Goal: Information Seeking & Learning: Learn about a topic

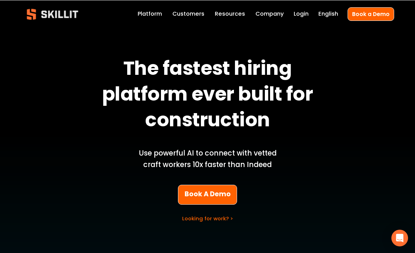
click at [147, 18] on link "Platform" at bounding box center [150, 14] width 24 height 10
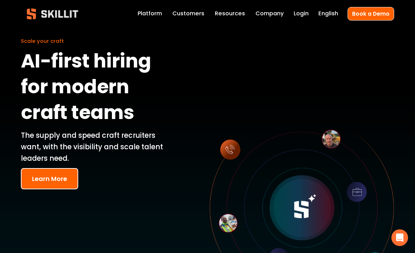
scroll to position [23, 0]
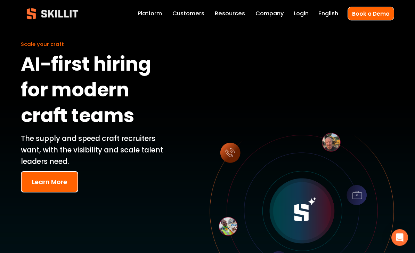
click at [204, 11] on link "Customers" at bounding box center [188, 14] width 32 height 10
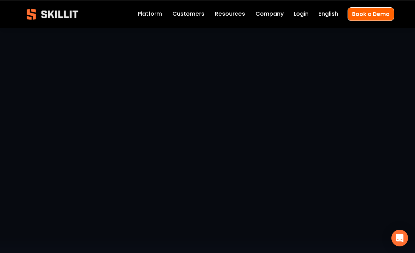
click at [316, 38] on div "The go-to craft labor platform for America’s Top ENR and specialty trades Civil…" at bounding box center [207, 227] width 415 height 401
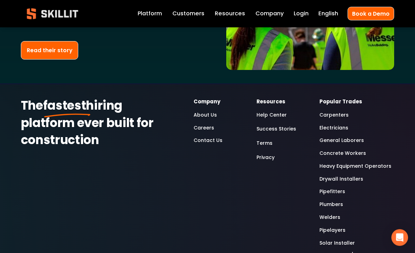
scroll to position [1609, 0]
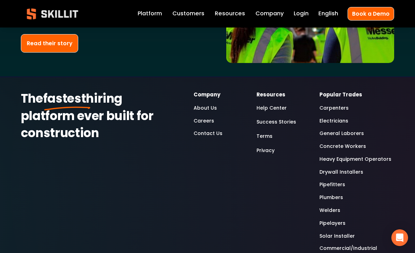
click at [344, 104] on link "Carpenters" at bounding box center [333, 108] width 29 height 8
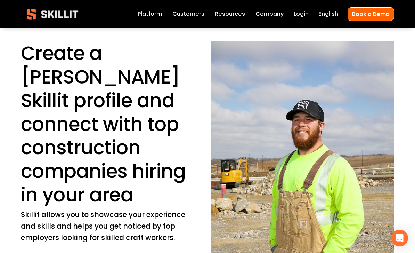
click at [0, 0] on span "Pricing" at bounding box center [0, 0] width 0 height 0
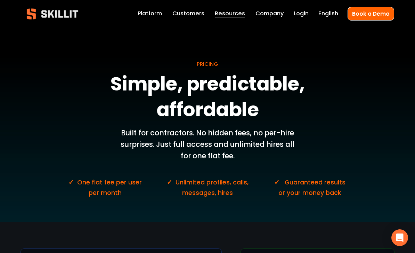
scroll to position [3, 0]
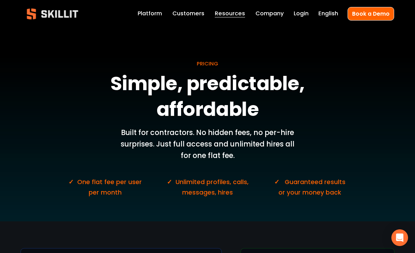
click at [94, 184] on p "✓ One flat fee per user per month" at bounding box center [105, 187] width 75 height 20
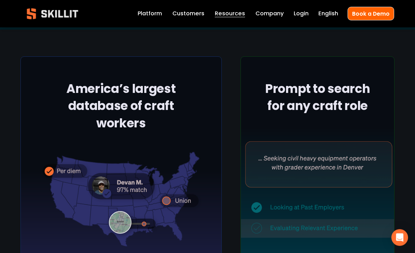
scroll to position [0, 0]
